Goal: Task Accomplishment & Management: Use online tool/utility

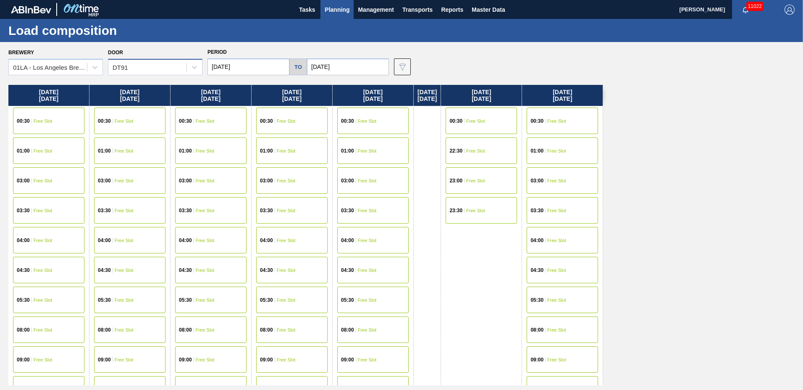
click at [146, 70] on div "DT91" at bounding box center [147, 67] width 78 height 12
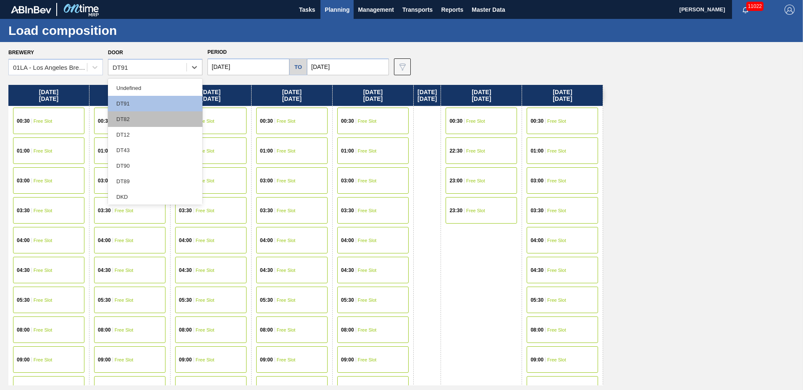
click at [134, 115] on div "DT82" at bounding box center [155, 119] width 95 height 16
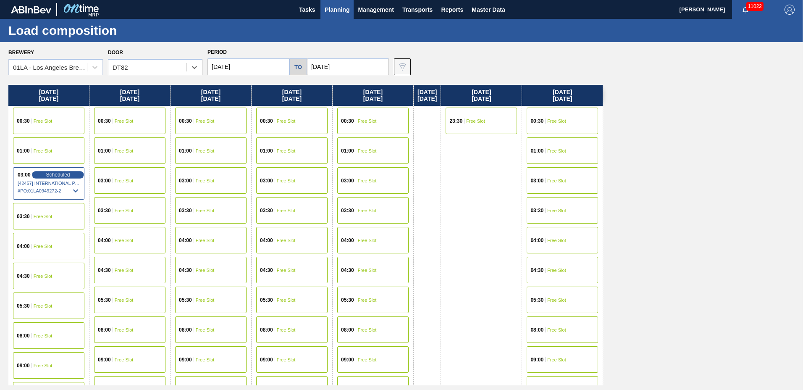
click at [49, 175] on span "Scheduled" at bounding box center [58, 174] width 24 height 5
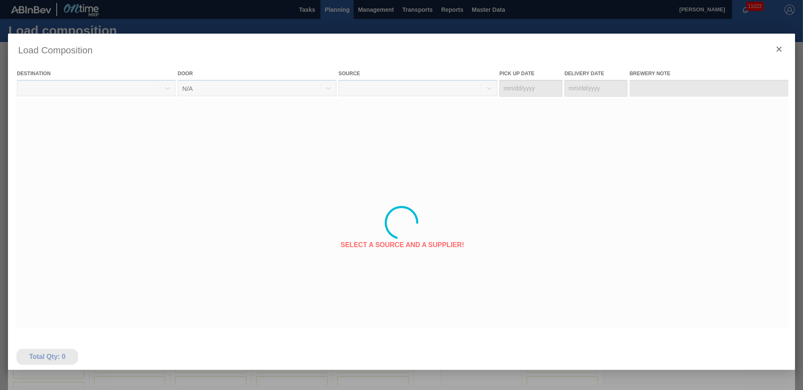
type Date "[DATE]"
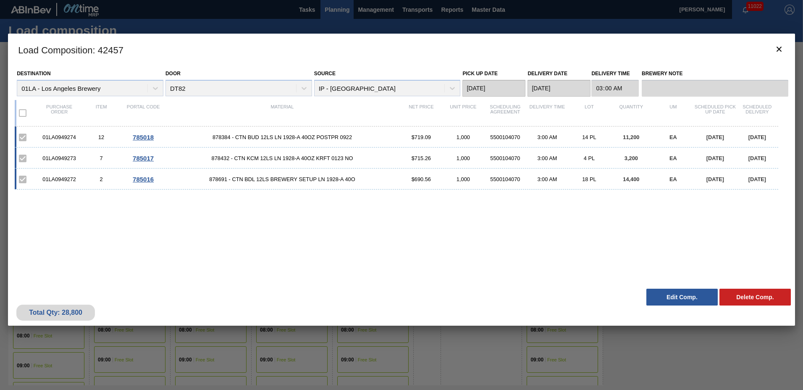
click at [699, 297] on button "Edit Comp." at bounding box center [682, 297] width 71 height 17
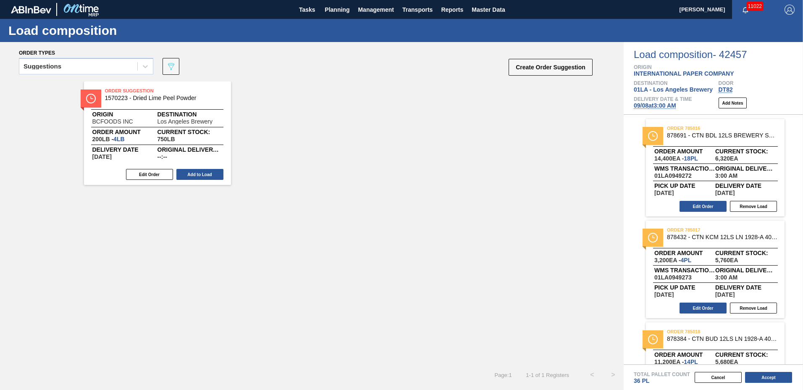
click at [658, 106] on span "09/08 at 3:00 AM" at bounding box center [655, 105] width 42 height 7
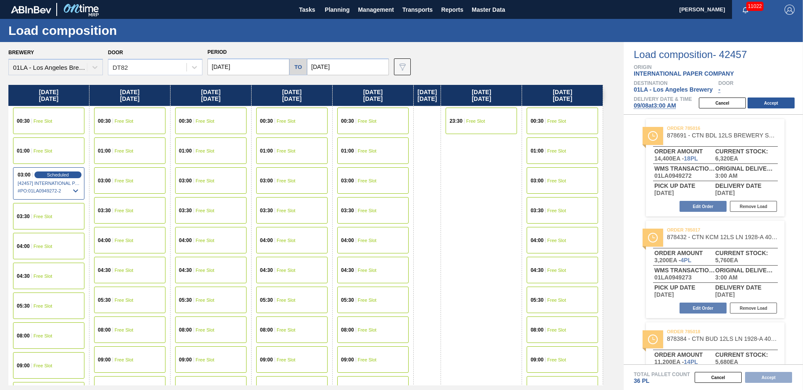
click at [215, 64] on input "[DATE]" at bounding box center [249, 66] width 82 height 17
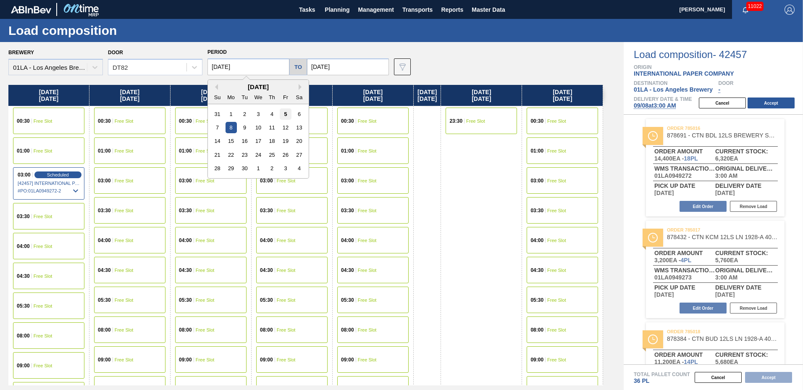
click at [286, 112] on div "5" at bounding box center [285, 113] width 11 height 11
type input "09/05/2025"
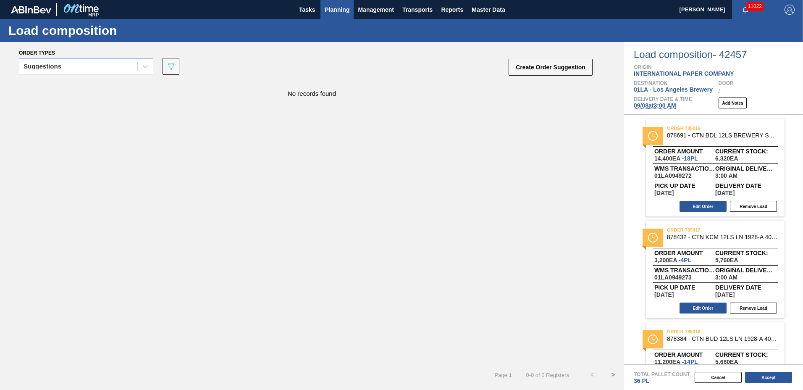
click at [335, 8] on span "Planning" at bounding box center [337, 10] width 25 height 10
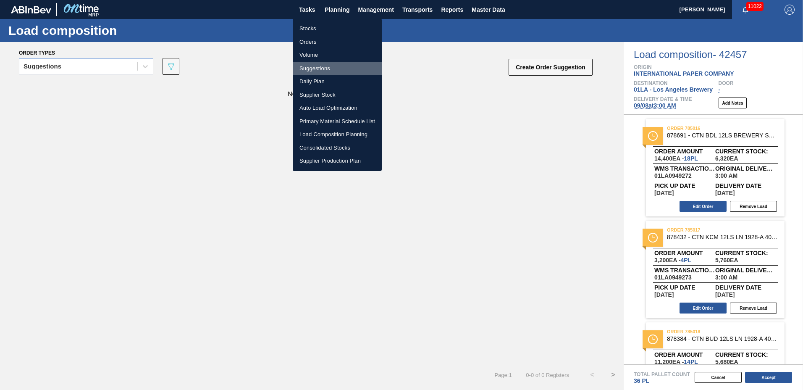
click at [324, 71] on li "Suggestions" at bounding box center [337, 68] width 89 height 13
